Goal: Transaction & Acquisition: Subscribe to service/newsletter

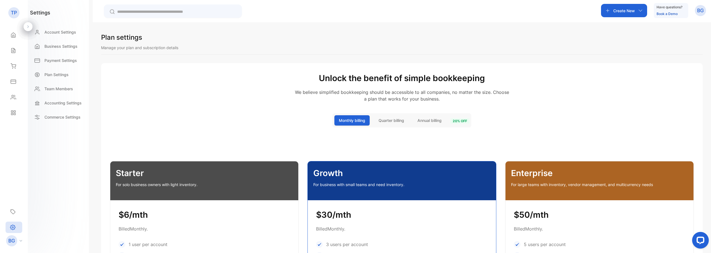
click at [12, 12] on p "TP" at bounding box center [14, 12] width 6 height 7
click at [12, 37] on icon at bounding box center [13, 35] width 4 height 5
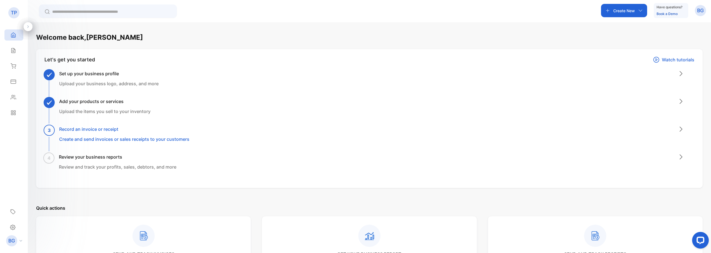
click at [641, 12] on icon "button" at bounding box center [640, 10] width 4 height 4
click at [622, 128] on p "Inventory" at bounding box center [625, 127] width 23 height 7
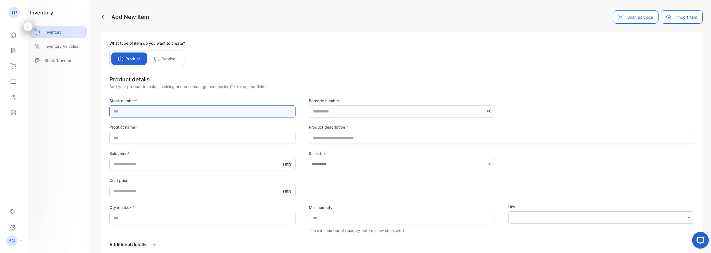
click at [123, 111] on input "text" at bounding box center [202, 111] width 186 height 12
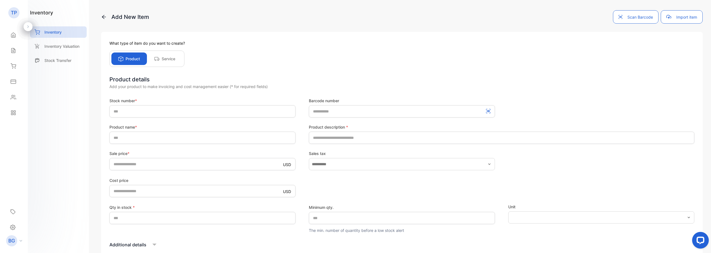
click at [694, 20] on button "Import item" at bounding box center [682, 16] width 42 height 13
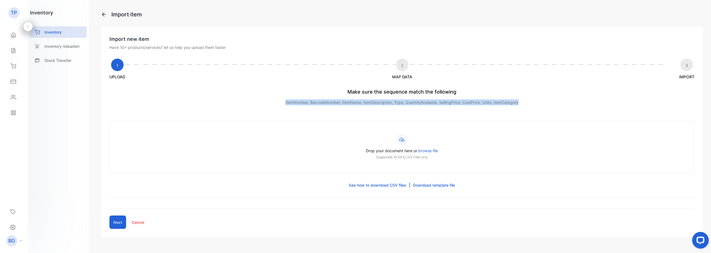
drag, startPoint x: 519, startPoint y: 103, endPoint x: 273, endPoint y: 101, distance: 245.3
click at [273, 101] on p "ItemNumber, BarcodeNumber, ItemName, ItemDescription, Type, QuantityAvailable, …" at bounding box center [401, 102] width 585 height 6
click at [438, 184] on link "Download template file" at bounding box center [434, 185] width 42 height 6
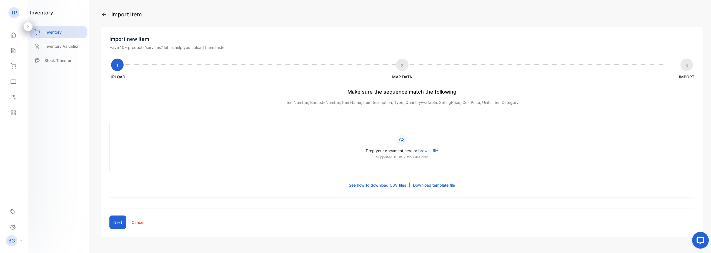
click at [426, 150] on span "browse file" at bounding box center [428, 150] width 20 height 5
click at [0, 0] on input "Drop your document here or browse file Supported: XLSX & CSV Files only" at bounding box center [0, 0] width 0 height 0
click at [425, 150] on span "browse file" at bounding box center [428, 150] width 20 height 5
click at [0, 0] on input "Drop your document here or browse file Supported: XLSX & CSV Files only" at bounding box center [0, 0] width 0 height 0
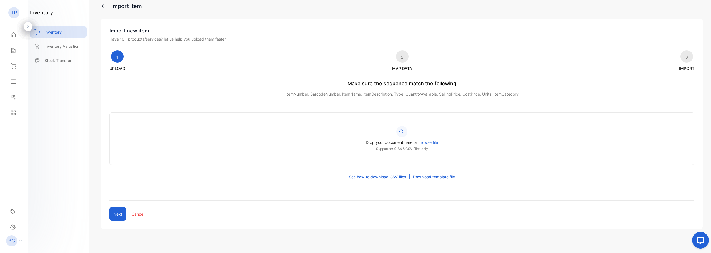
scroll to position [15, 0]
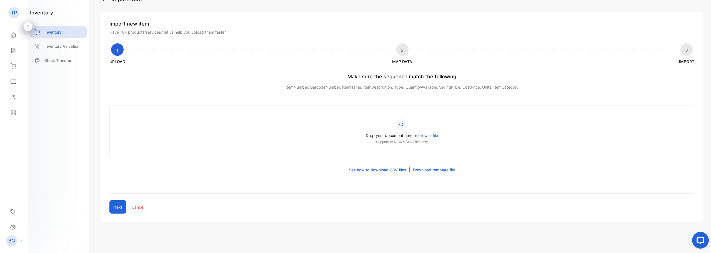
click at [430, 135] on span "browse file" at bounding box center [428, 135] width 20 height 5
click at [0, 0] on input "Drop your document here or browse file Supported: XLSX & CSV Files only" at bounding box center [0, 0] width 0 height 0
click at [399, 126] on icon at bounding box center [401, 124] width 5 height 5
click at [0, 0] on input "Drop your document here or browse file Supported: XLSX & CSV Files only" at bounding box center [0, 0] width 0 height 0
click at [387, 171] on p "See how to download CSV files" at bounding box center [377, 170] width 57 height 6
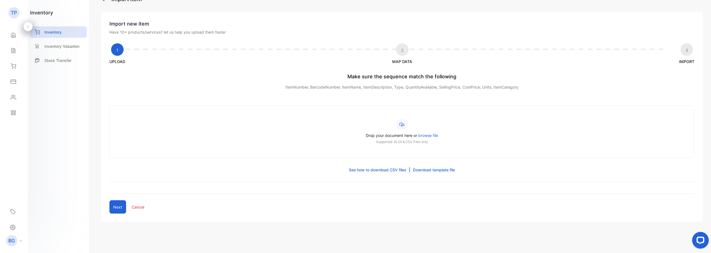
click at [422, 135] on span "browse file" at bounding box center [428, 135] width 20 height 5
click at [0, 0] on input "Drop your document here or browse file Supported: XLSX & CSV Files only" at bounding box center [0, 0] width 0 height 0
click at [68, 48] on p "Inventory Valuation" at bounding box center [61, 46] width 35 height 6
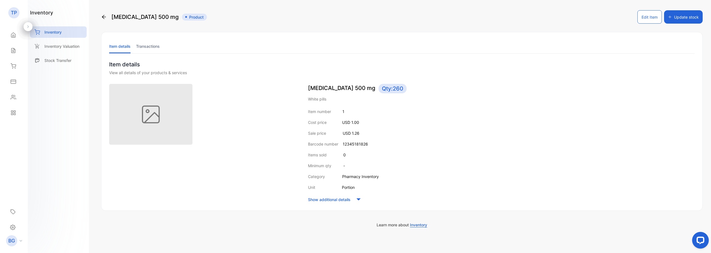
click at [419, 227] on span "Inventory" at bounding box center [418, 224] width 17 height 5
click at [54, 49] on p "Inventory Valuation" at bounding box center [61, 46] width 35 height 6
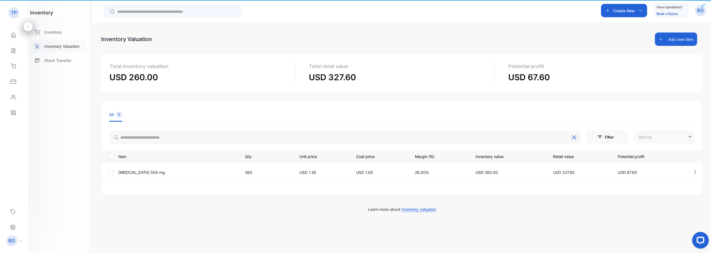
type input "**********"
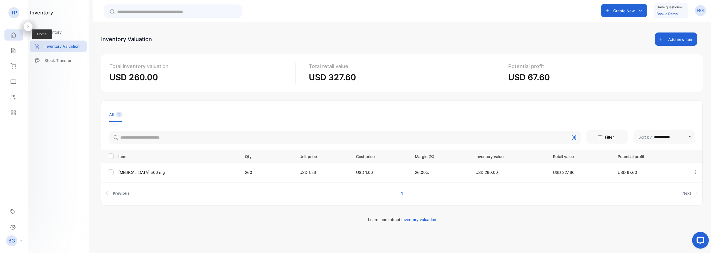
click at [16, 35] on icon at bounding box center [14, 35] width 6 height 6
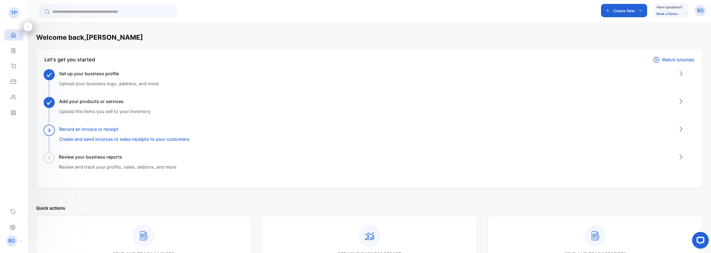
click at [26, 26] on div at bounding box center [28, 26] width 9 height 9
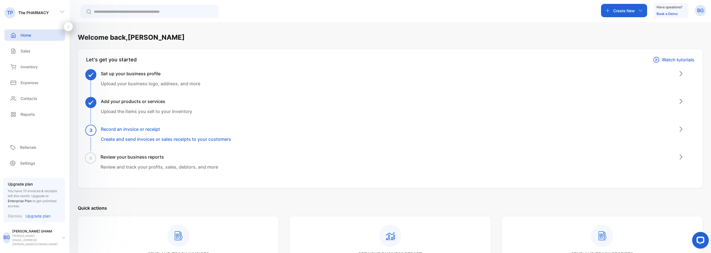
click at [151, 11] on input "text" at bounding box center [153, 12] width 119 height 6
click at [19, 115] on div "Reports" at bounding box center [22, 114] width 26 height 6
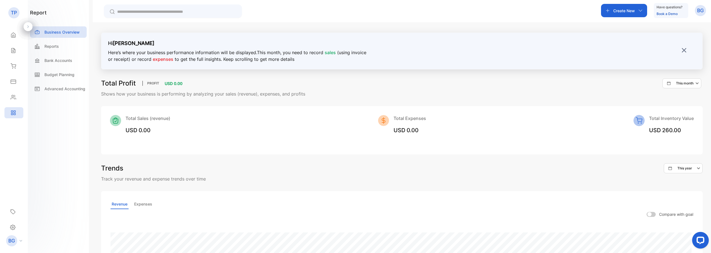
click at [639, 10] on icon "button" at bounding box center [640, 10] width 4 height 4
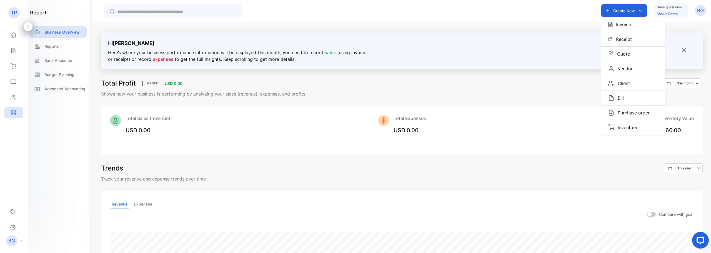
click at [639, 10] on icon "button" at bounding box center [640, 10] width 4 height 4
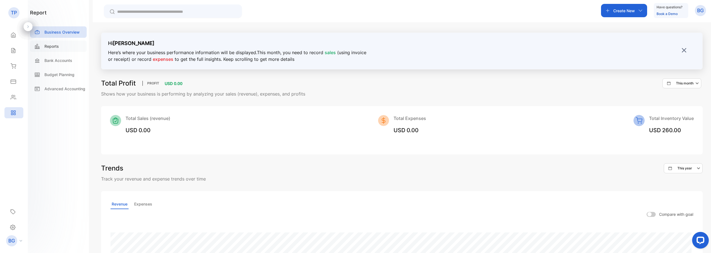
click at [57, 48] on p "Reports" at bounding box center [51, 46] width 14 height 6
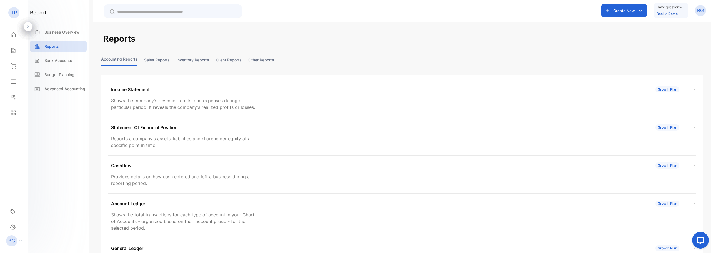
click at [209, 59] on button "Inventory reports" at bounding box center [192, 60] width 33 height 12
click at [658, 166] on div "Growth Plan" at bounding box center [668, 165] width 24 height 6
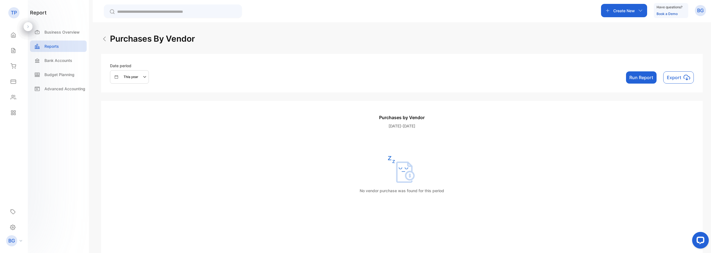
click at [29, 27] on icon at bounding box center [28, 27] width 4 height 4
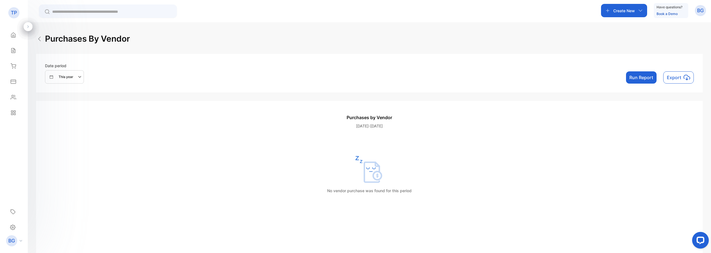
click at [29, 27] on icon at bounding box center [28, 27] width 4 height 4
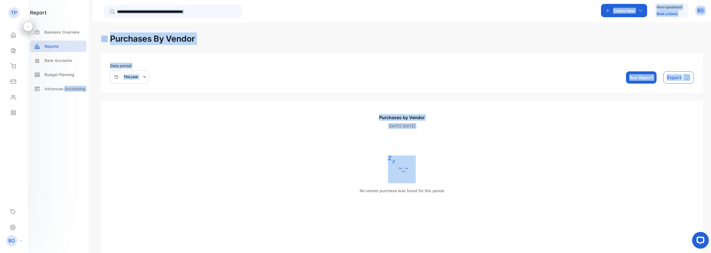
drag, startPoint x: 231, startPoint y: 178, endPoint x: 442, endPoint y: 106, distance: 223.3
click at [379, 131] on div "report Business Overview Reports Bank Accounts Budget Planning Advanced Account…" at bounding box center [355, 143] width 711 height 286
click at [582, 106] on div "Purchases by Vendor [DATE]-[DATE] No vendor purchase was found for this period …" at bounding box center [402, 188] width 602 height 174
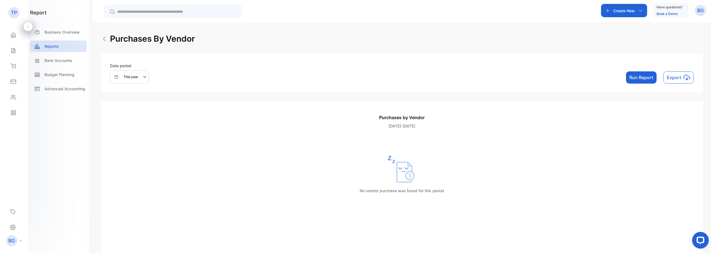
click at [635, 11] on div "Create New" at bounding box center [624, 10] width 46 height 13
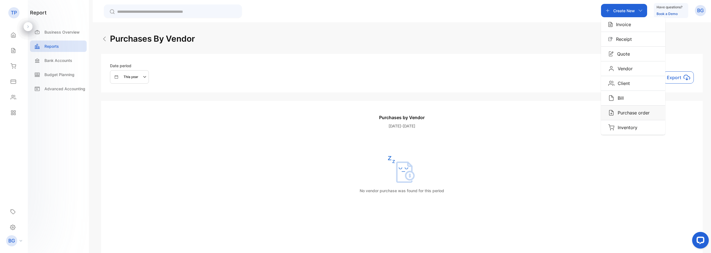
click at [619, 113] on p "Purchase order" at bounding box center [631, 112] width 35 height 7
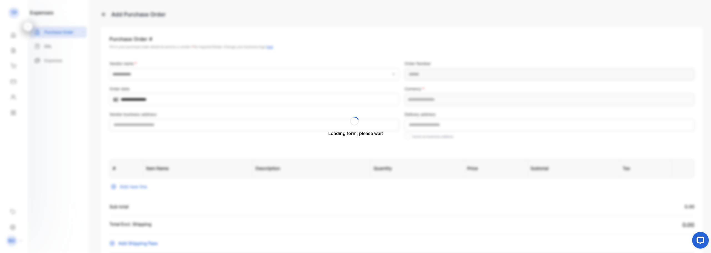
type Number-inputPurchaseOrderNumber "**********"
type input "**********"
click at [106, 14] on icon at bounding box center [104, 15] width 6 height 6
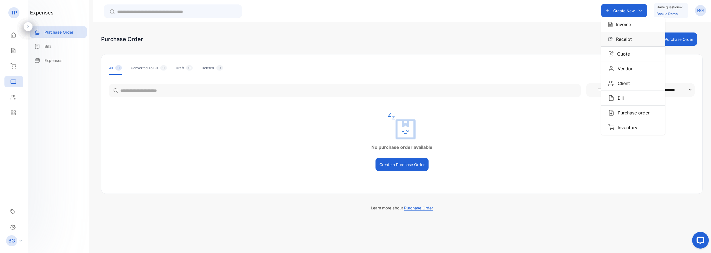
click at [627, 43] on div "Receipt" at bounding box center [633, 39] width 64 height 14
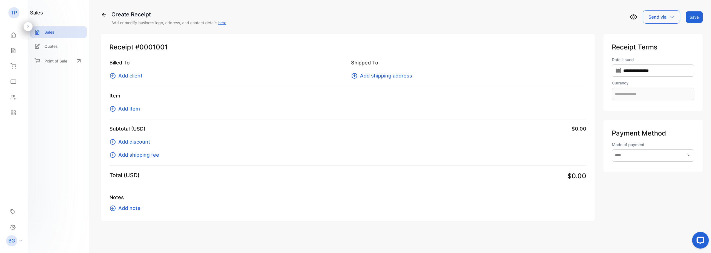
click at [656, 19] on p "Send via" at bounding box center [658, 17] width 18 height 7
click at [631, 31] on div "**********" at bounding box center [402, 123] width 602 height 195
click at [676, 18] on div "Send via" at bounding box center [661, 16] width 37 height 13
click at [57, 35] on div "Sales" at bounding box center [58, 31] width 57 height 11
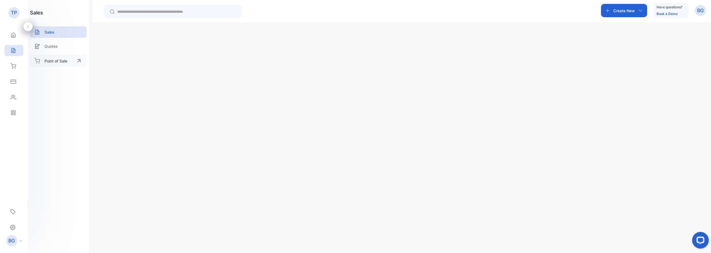
click at [52, 58] on p "Point of Sale" at bounding box center [55, 61] width 23 height 6
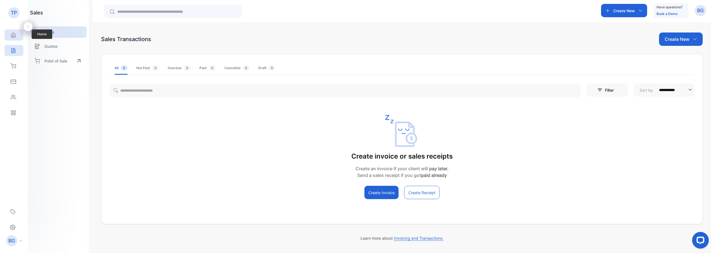
click at [13, 36] on icon at bounding box center [14, 35] width 6 height 6
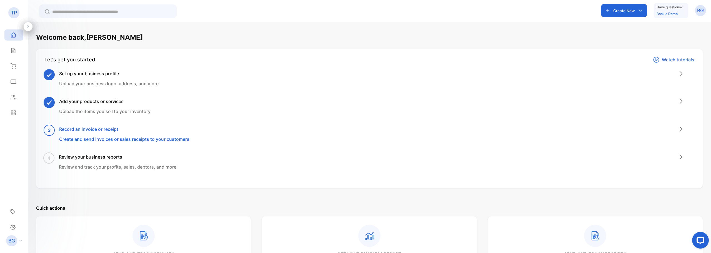
scroll to position [269, 0]
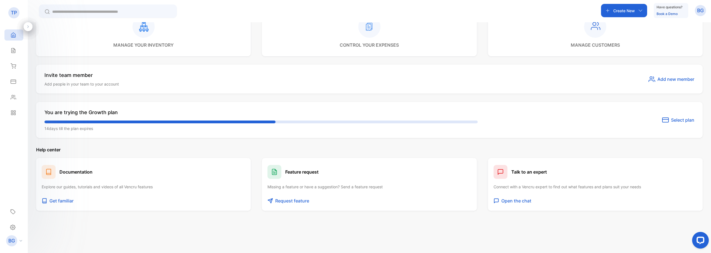
click at [147, 29] on icon at bounding box center [143, 26] width 9 height 9
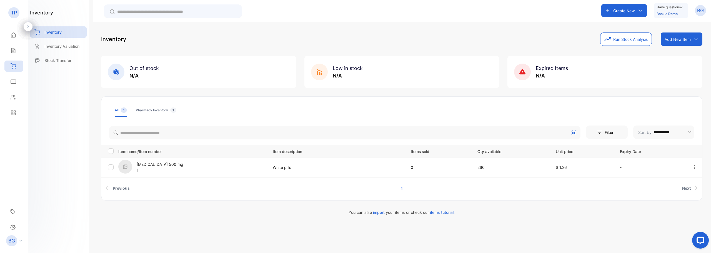
click at [694, 40] on icon at bounding box center [696, 39] width 4 height 4
click at [636, 12] on div "Create New" at bounding box center [624, 10] width 46 height 13
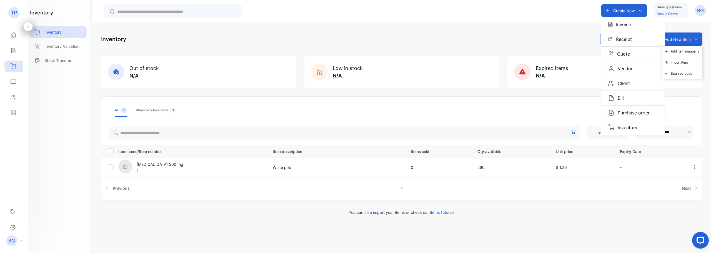
click at [624, 130] on button "Filter" at bounding box center [607, 132] width 42 height 13
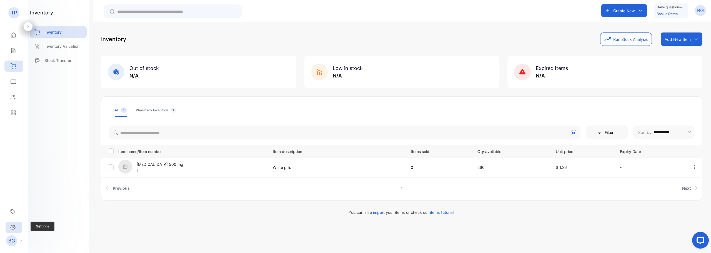
click at [13, 229] on icon at bounding box center [13, 227] width 6 height 6
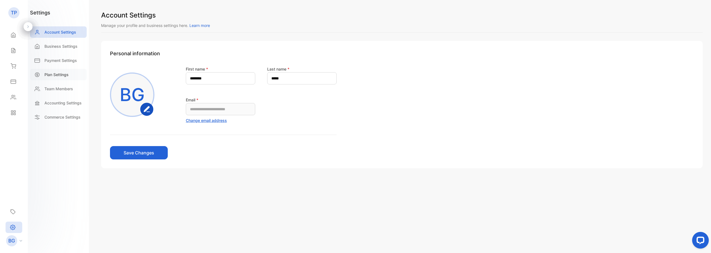
click at [63, 76] on p "Plan Settings" at bounding box center [56, 75] width 24 height 6
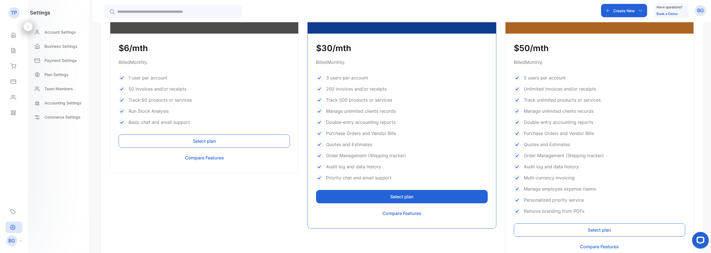
scroll to position [278, 0]
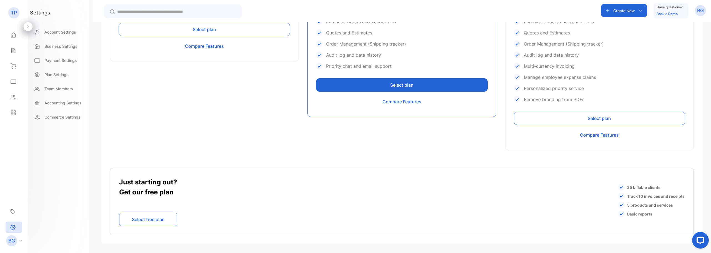
click at [583, 120] on button "Select plan" at bounding box center [599, 118] width 171 height 13
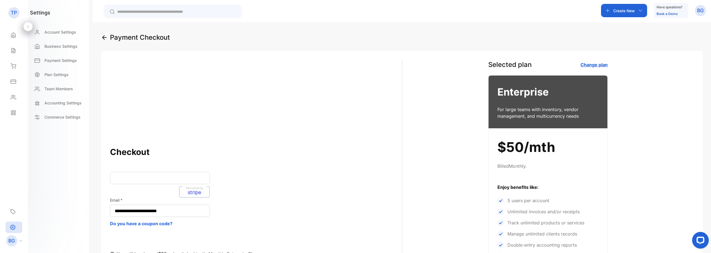
click at [247, 141] on div "**********" at bounding box center [402, 218] width 602 height 334
